Goal: Task Accomplishment & Management: Use online tool/utility

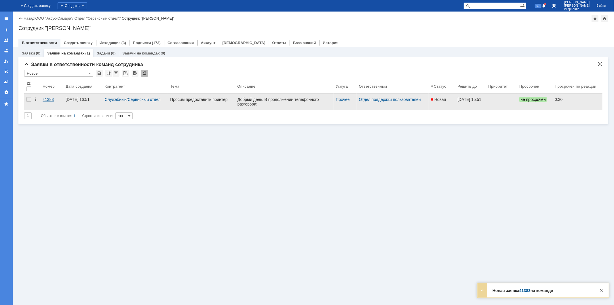
click at [48, 98] on div "41383" at bounding box center [52, 99] width 18 height 5
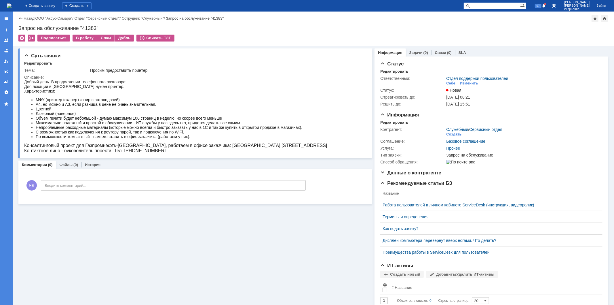
click at [12, 6] on img at bounding box center [9, 5] width 5 height 5
